Goal: Information Seeking & Learning: Learn about a topic

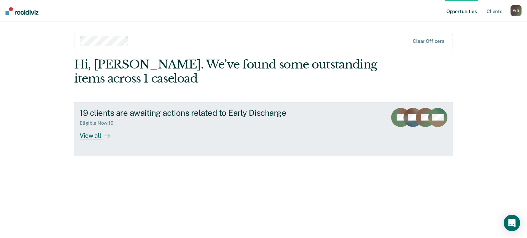
click at [85, 131] on div "View all" at bounding box center [99, 132] width 38 height 13
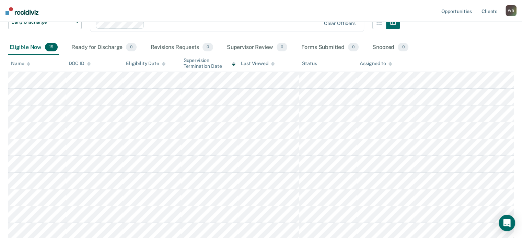
scroll to position [19, 0]
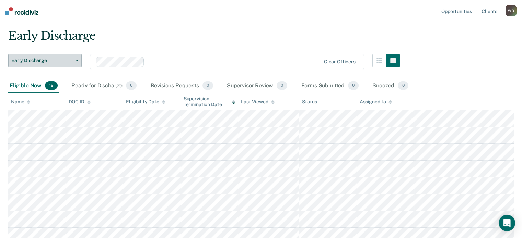
click at [51, 63] on button "Early Discharge" at bounding box center [44, 61] width 73 height 14
click at [54, 61] on span "Early Discharge" at bounding box center [42, 61] width 62 height 6
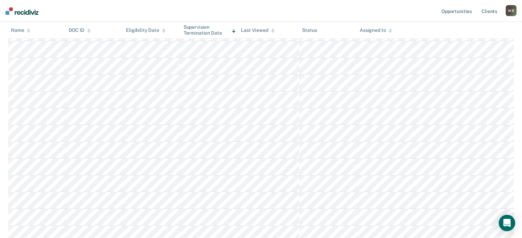
scroll to position [0, 0]
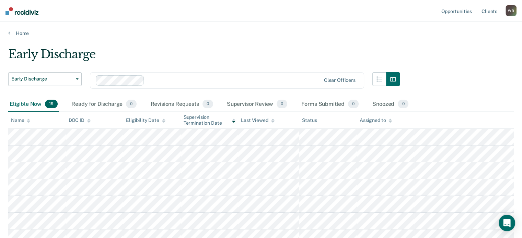
drag, startPoint x: 29, startPoint y: 120, endPoint x: 20, endPoint y: 120, distance: 8.9
click at [22, 121] on div "Name" at bounding box center [20, 121] width 19 height 6
click at [20, 120] on div "Name" at bounding box center [20, 121] width 19 height 6
click at [11, 31] on link "Home" at bounding box center [260, 33] width 505 height 6
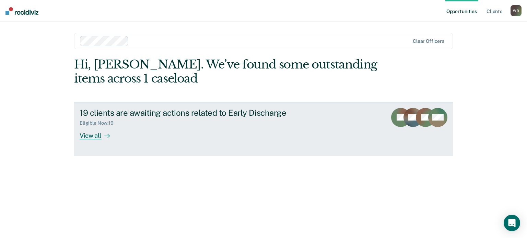
click at [108, 131] on div "View all" at bounding box center [99, 132] width 38 height 13
